Goal: Task Accomplishment & Management: Use online tool/utility

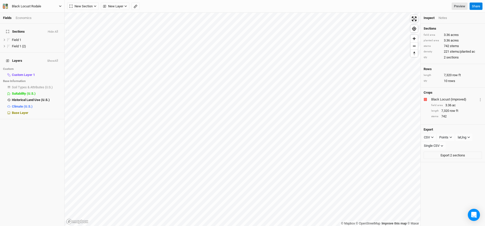
click at [7, 5] on icon "button" at bounding box center [7, 5] width 2 height 3
click at [19, 18] on div "Economics" at bounding box center [24, 18] width 16 height 5
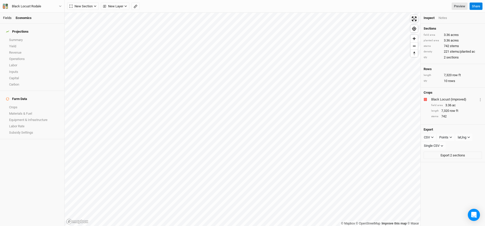
click at [7, 17] on link "Fields" at bounding box center [7, 18] width 9 height 4
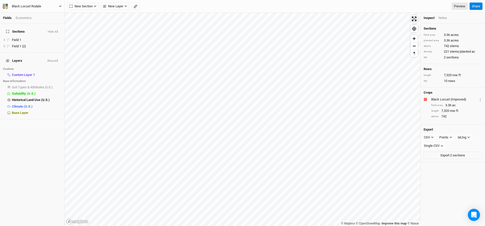
click at [6, 8] on icon "button" at bounding box center [5, 6] width 5 height 5
click at [26, 12] on button "Back" at bounding box center [42, 14] width 40 height 7
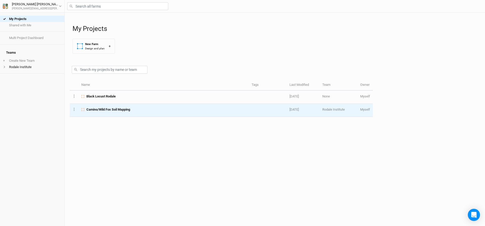
click at [94, 113] on td "Camino/Wild Fox Soil Mapping" at bounding box center [164, 110] width 170 height 13
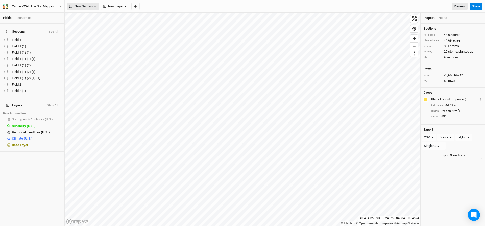
click at [93, 6] on button "New Section" at bounding box center [83, 7] width 32 height 8
click at [87, 25] on button "Line" at bounding box center [87, 24] width 40 height 8
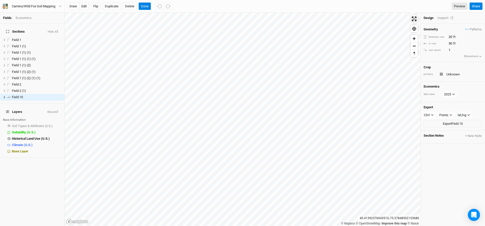
click at [447, 18] on div "Inspect" at bounding box center [447, 18] width 18 height 5
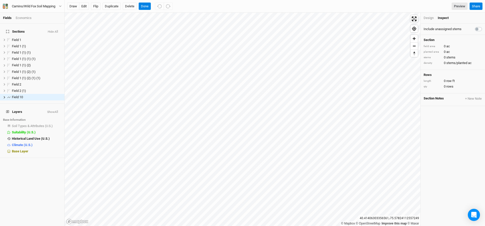
click at [431, 19] on div "Design" at bounding box center [429, 18] width 10 height 5
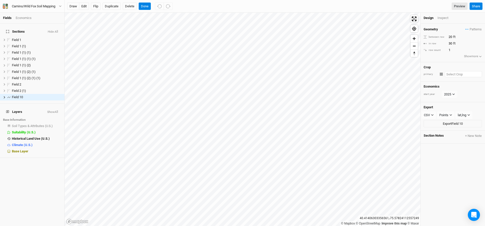
click at [448, 73] on input "text" at bounding box center [463, 74] width 37 height 6
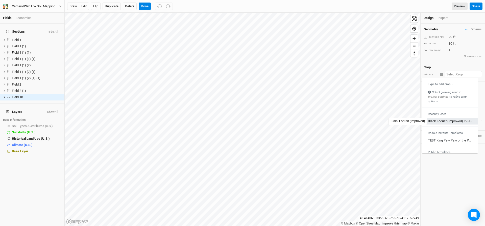
click at [449, 120] on div "Black Locust (Improved)" at bounding box center [445, 121] width 35 height 5
type input "12"
type input "Black Locust (Improved)"
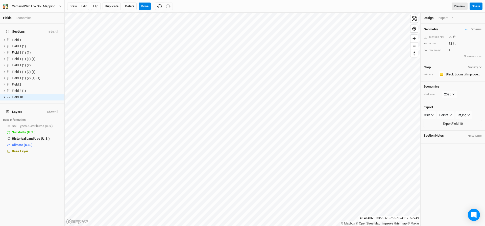
click at [446, 17] on div "Inspect" at bounding box center [447, 18] width 18 height 5
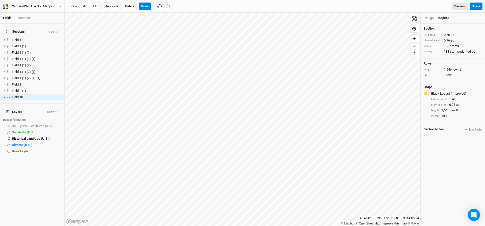
click at [134, 10] on div "draw edit Flip Duplicate Delete Done Preview Share" at bounding box center [275, 6] width 420 height 13
click at [133, 7] on button "Delete" at bounding box center [130, 7] width 14 height 8
click at [152, 7] on button "Confirm" at bounding box center [151, 7] width 16 height 8
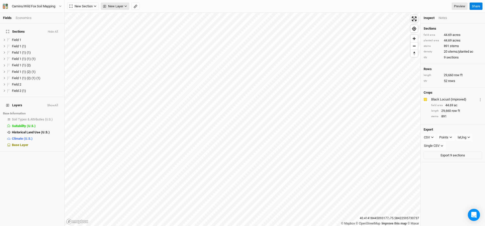
click at [115, 4] on span "New Layer" at bounding box center [113, 6] width 20 height 5
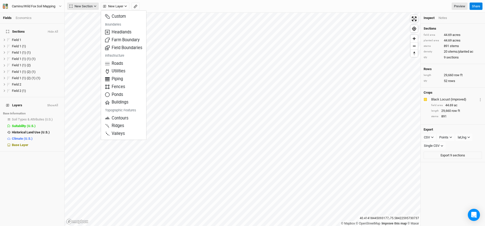
click at [92, 6] on span "New Section" at bounding box center [80, 6] width 23 height 5
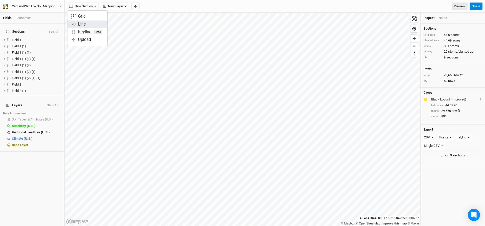
click at [86, 22] on button "Line" at bounding box center [87, 24] width 40 height 8
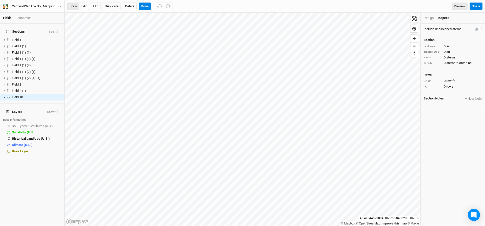
click at [76, 6] on button "draw" at bounding box center [73, 7] width 12 height 8
click at [148, 8] on button "Done" at bounding box center [145, 7] width 12 height 8
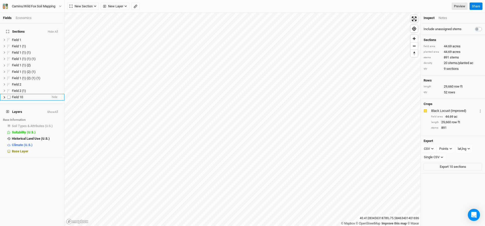
click at [14, 95] on span "Field 10" at bounding box center [17, 97] width 11 height 4
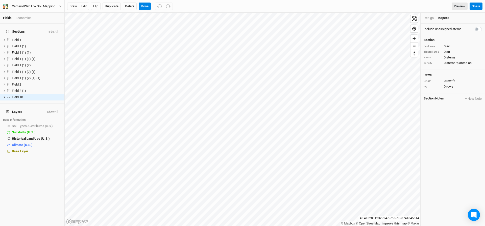
click at [429, 16] on div "Design" at bounding box center [429, 18] width 10 height 5
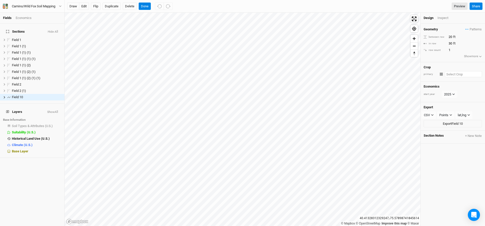
click at [457, 74] on input "text" at bounding box center [463, 74] width 37 height 6
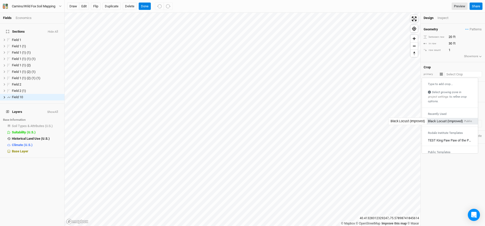
click at [445, 120] on div "Black Locust (Improved)" at bounding box center [445, 121] width 35 height 5
type input "12"
type input "Black Locust (Improved)"
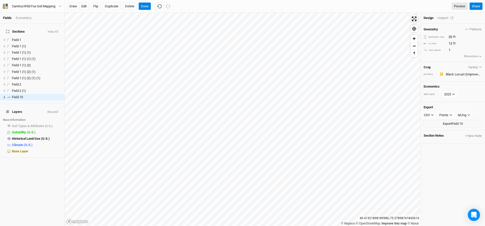
click at [443, 17] on div "Inspect" at bounding box center [447, 18] width 18 height 5
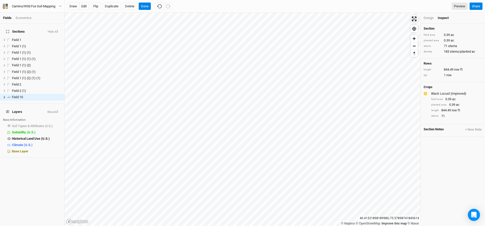
click at [431, 17] on div "Design" at bounding box center [429, 18] width 10 height 5
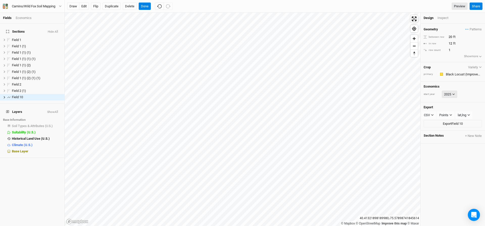
click at [452, 94] on button "2025" at bounding box center [449, 94] width 15 height 8
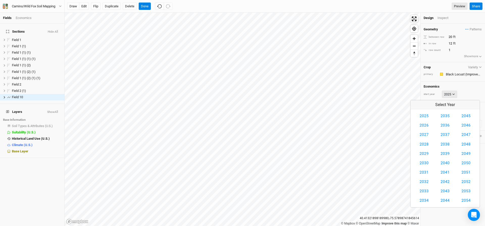
click at [452, 94] on button "2025" at bounding box center [449, 94] width 15 height 8
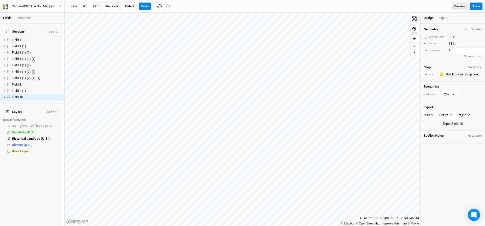
click at [453, 50] on input "1" at bounding box center [469, 50] width 44 height 6
click at [453, 43] on input "12" at bounding box center [469, 44] width 44 height 6
type input "1"
type input "20"
click at [441, 17] on div "Inspect" at bounding box center [447, 18] width 18 height 5
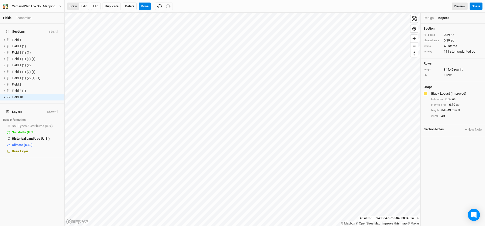
click at [72, 4] on button "draw" at bounding box center [73, 7] width 12 height 8
click at [149, 8] on button "Cancel" at bounding box center [146, 7] width 14 height 8
click at [112, 8] on button "Duplicate" at bounding box center [112, 7] width 18 height 8
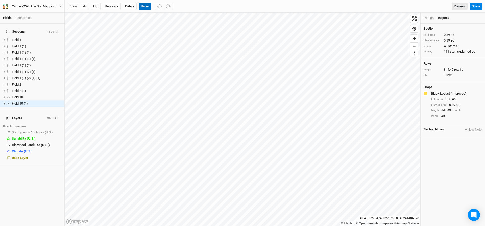
click at [145, 5] on button "Done" at bounding box center [145, 7] width 12 height 8
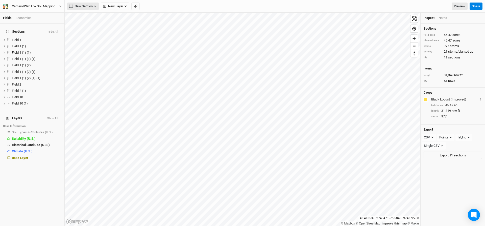
click at [93, 7] on button "New Section" at bounding box center [83, 7] width 32 height 8
click at [115, 5] on span "New Layer" at bounding box center [113, 6] width 20 height 5
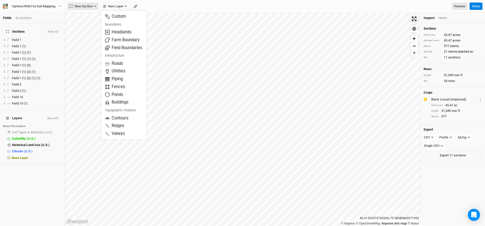
click at [92, 6] on span "New Section" at bounding box center [80, 6] width 23 height 5
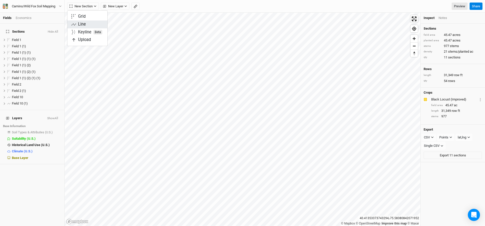
click at [87, 25] on button "Line" at bounding box center [87, 24] width 40 height 8
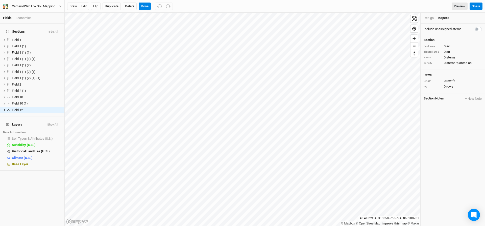
click at [428, 16] on div "Design" at bounding box center [429, 18] width 10 height 5
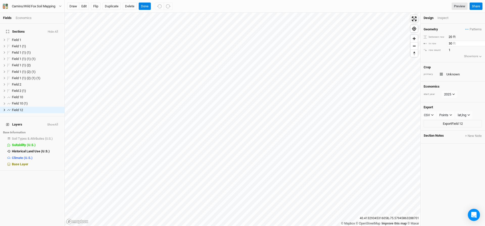
drag, startPoint x: 453, startPoint y: 43, endPoint x: 445, endPoint y: 44, distance: 8.0
click at [445, 44] on div "in row 30 ft" at bounding box center [453, 44] width 58 height 6
type input "20"
click at [456, 75] on input "text" at bounding box center [463, 74] width 37 height 6
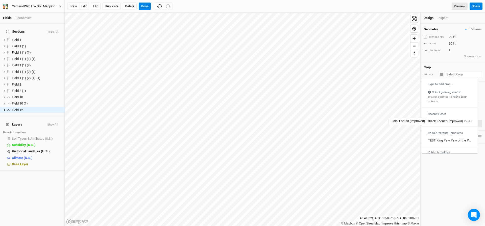
click at [454, 119] on div "Black Locust (Improved)" at bounding box center [445, 121] width 35 height 5
type input "12"
type input "Black Locust (Improved)"
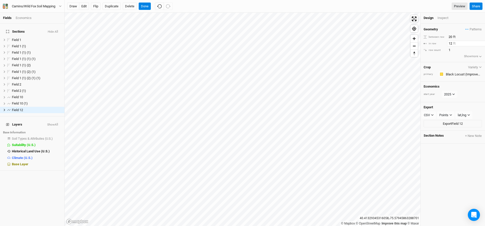
click at [451, 45] on input "12" at bounding box center [469, 44] width 44 height 6
type input "1"
type input "20"
click at [445, 17] on div "Inspect" at bounding box center [447, 18] width 18 height 5
